Goal: Information Seeking & Learning: Learn about a topic

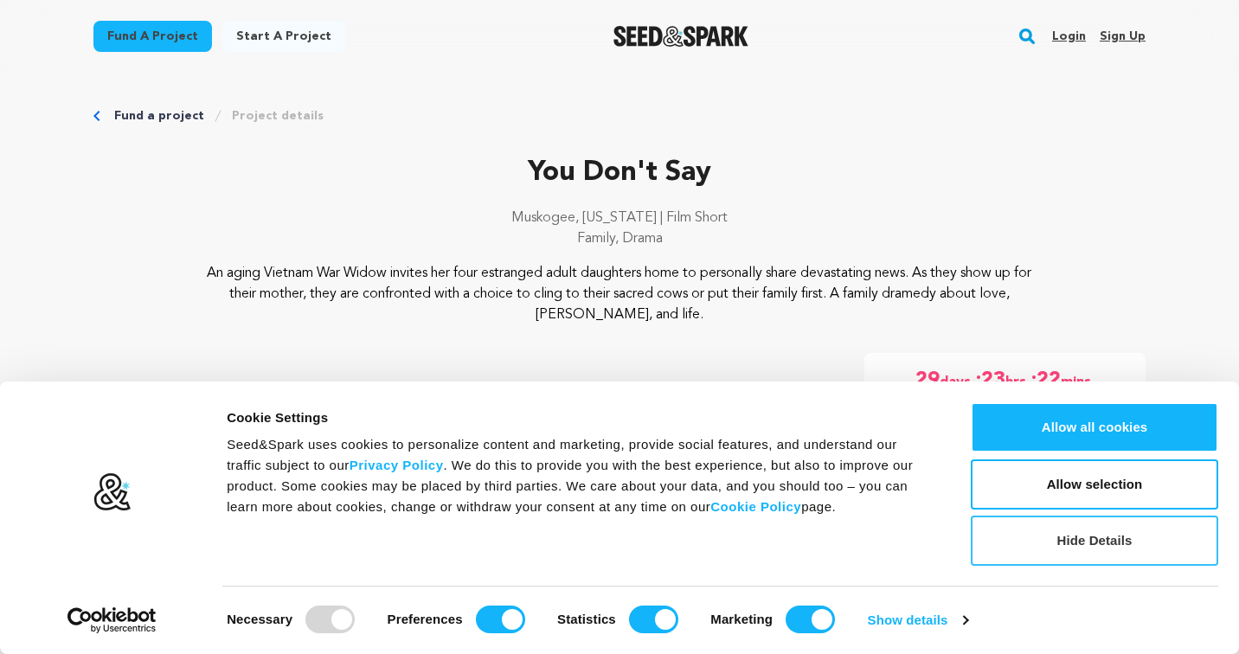
click at [1029, 536] on button "Hide Details" at bounding box center [1094, 541] width 247 height 50
